Goal: Task Accomplishment & Management: Use online tool/utility

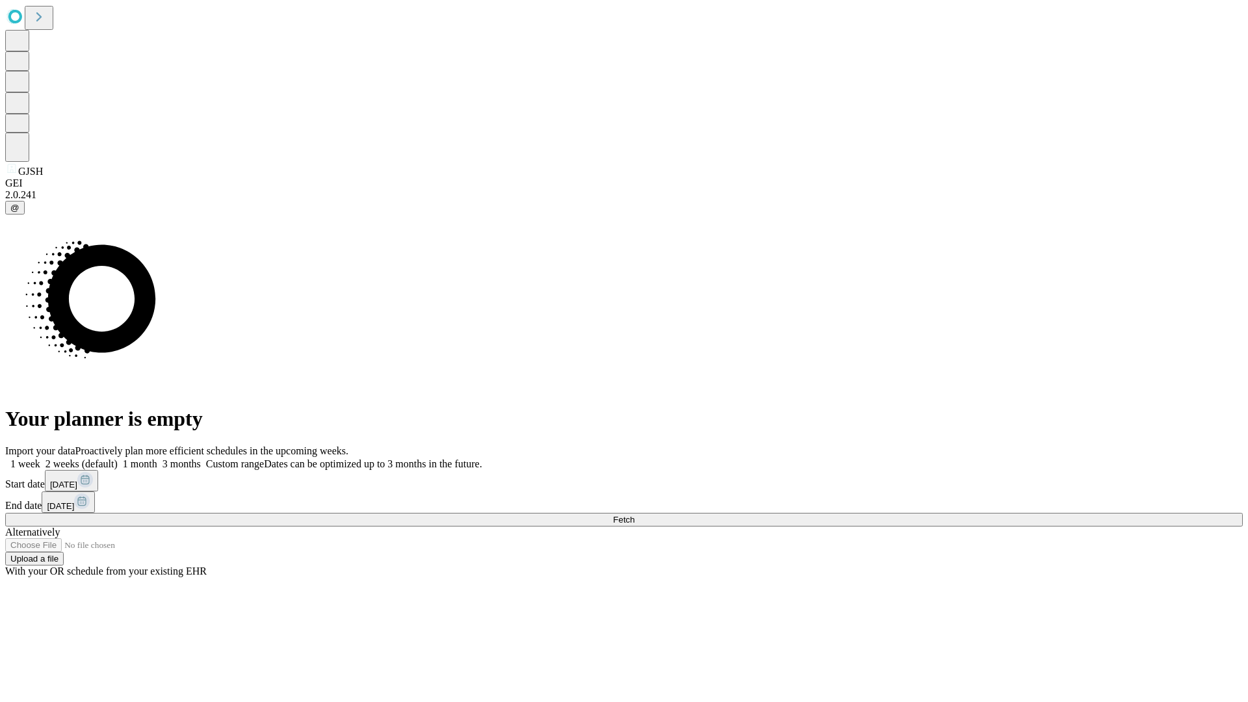
click at [634, 515] on span "Fetch" at bounding box center [623, 520] width 21 height 10
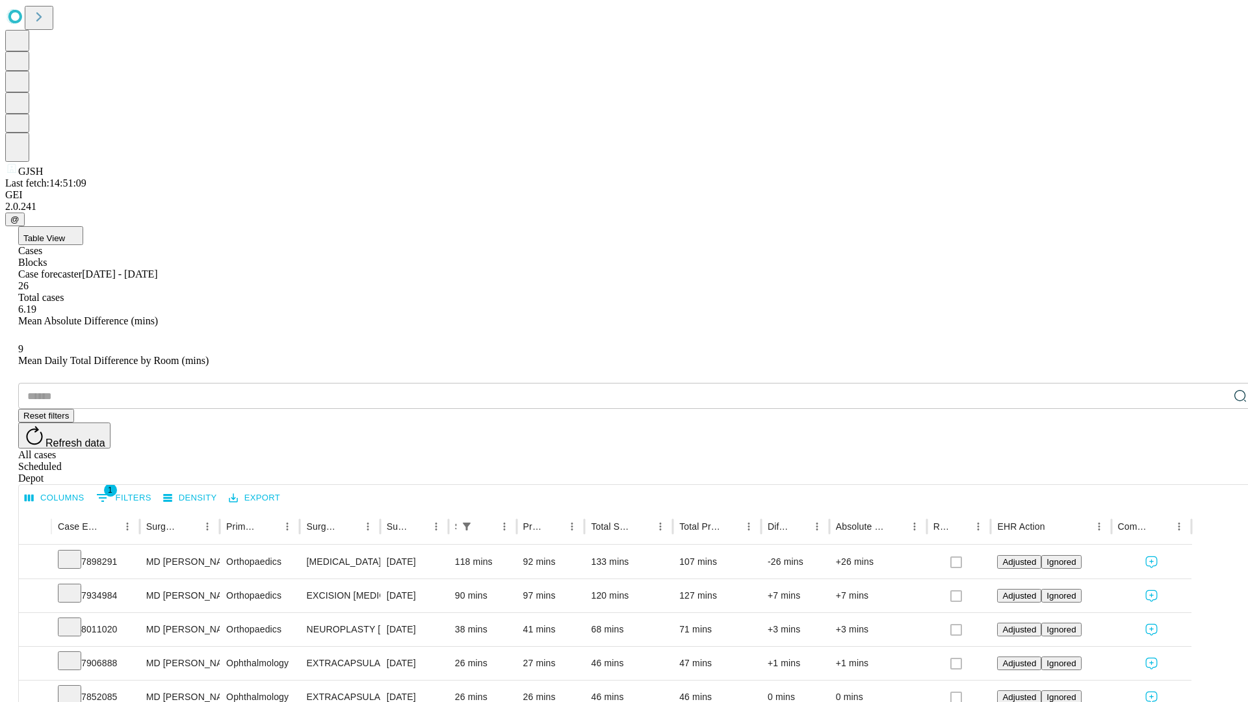
click at [1214, 472] on div "Depot" at bounding box center [636, 478] width 1237 height 12
